Goal: Task Accomplishment & Management: Manage account settings

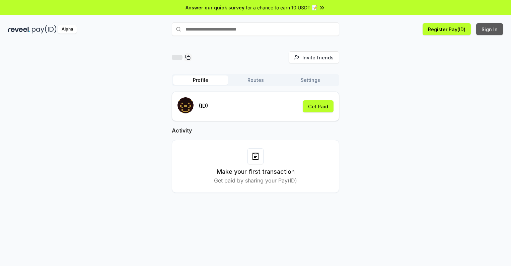
click at [490, 29] on button "Sign In" at bounding box center [489, 29] width 27 height 12
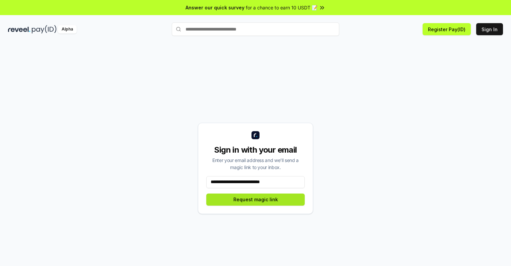
type input "**********"
click at [256, 199] on button "Request magic link" at bounding box center [255, 199] width 98 height 12
